Goal: Information Seeking & Learning: Learn about a topic

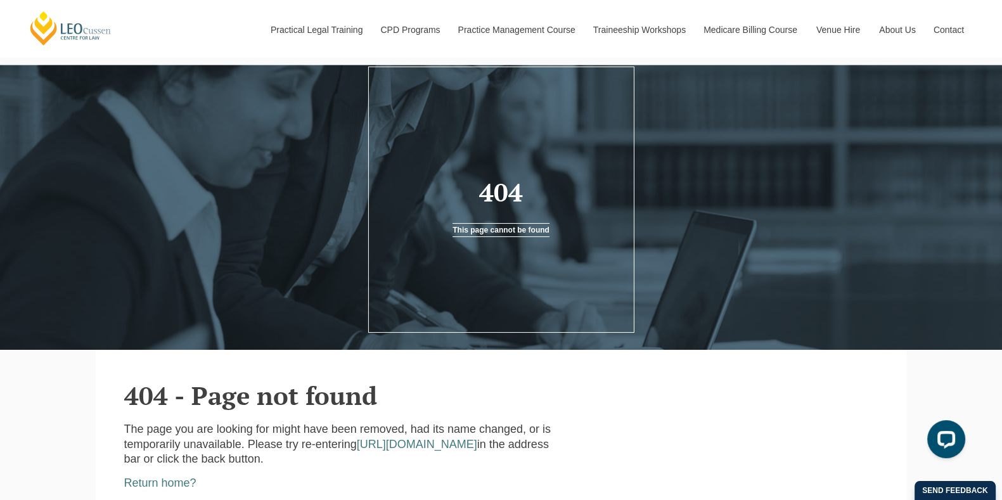
scroll to position [48, 0]
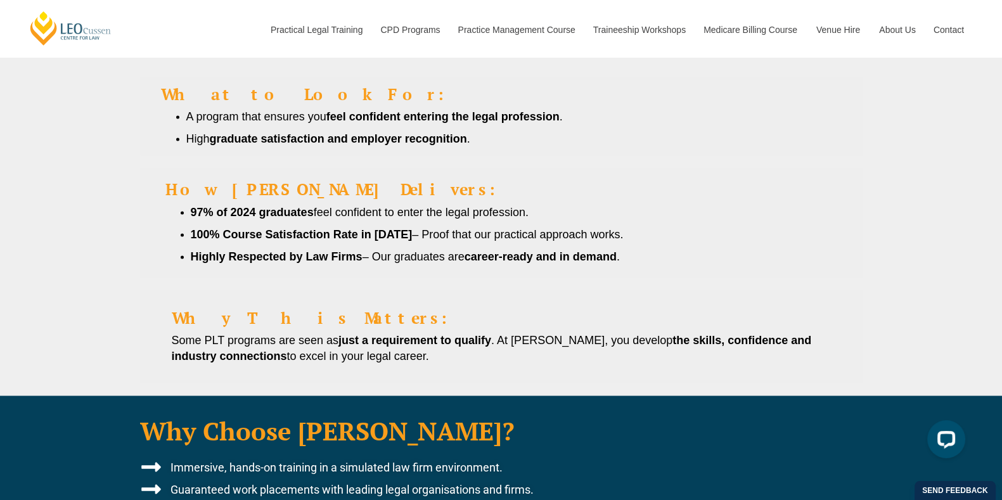
scroll to position [2939, 0]
